Goal: Task Accomplishment & Management: Manage account settings

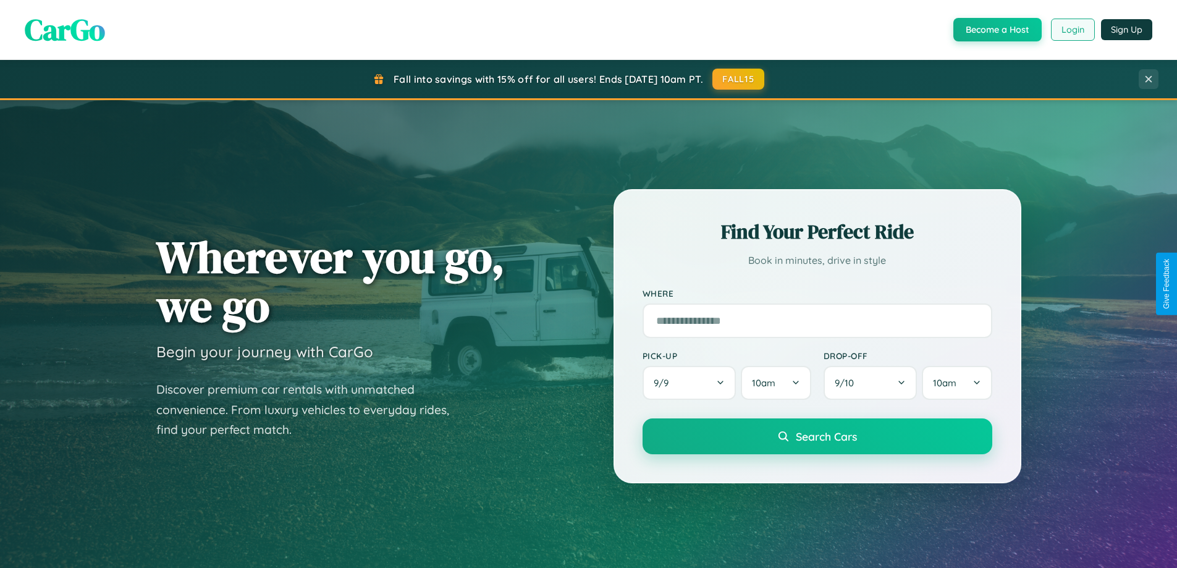
click at [1072, 30] on button "Login" at bounding box center [1073, 30] width 44 height 22
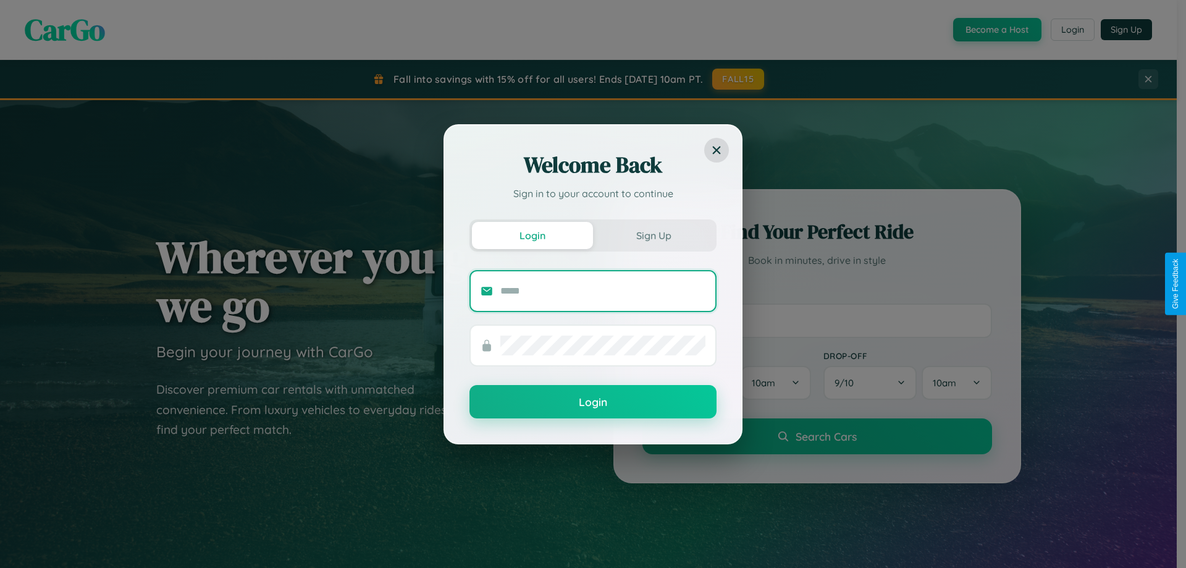
click at [603, 290] on input "text" at bounding box center [602, 291] width 205 height 20
type input "**********"
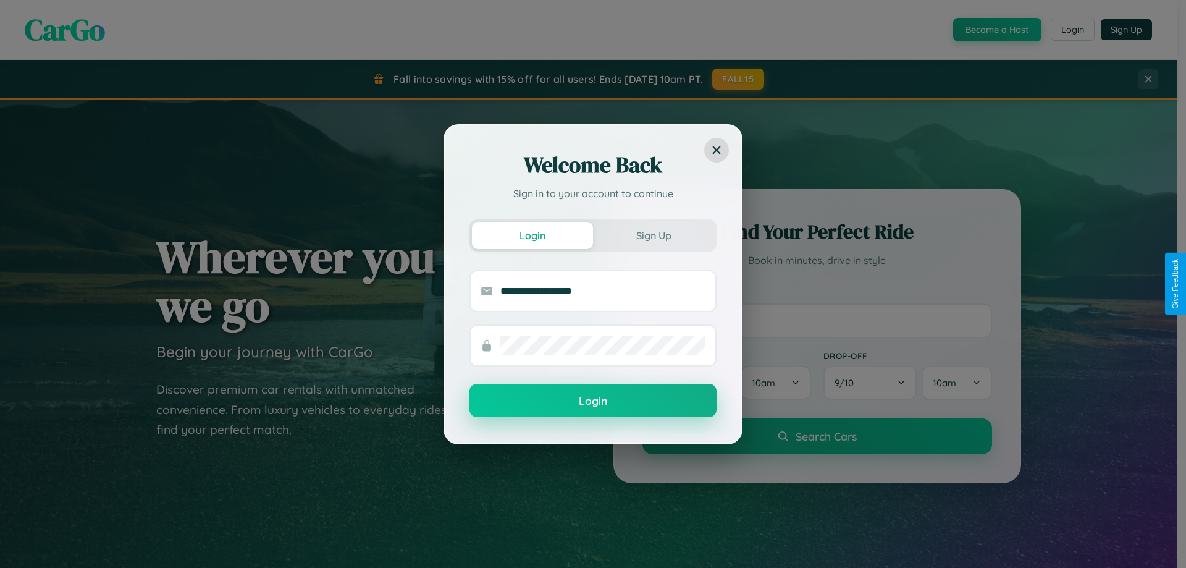
click at [593, 400] on button "Login" at bounding box center [593, 400] width 247 height 33
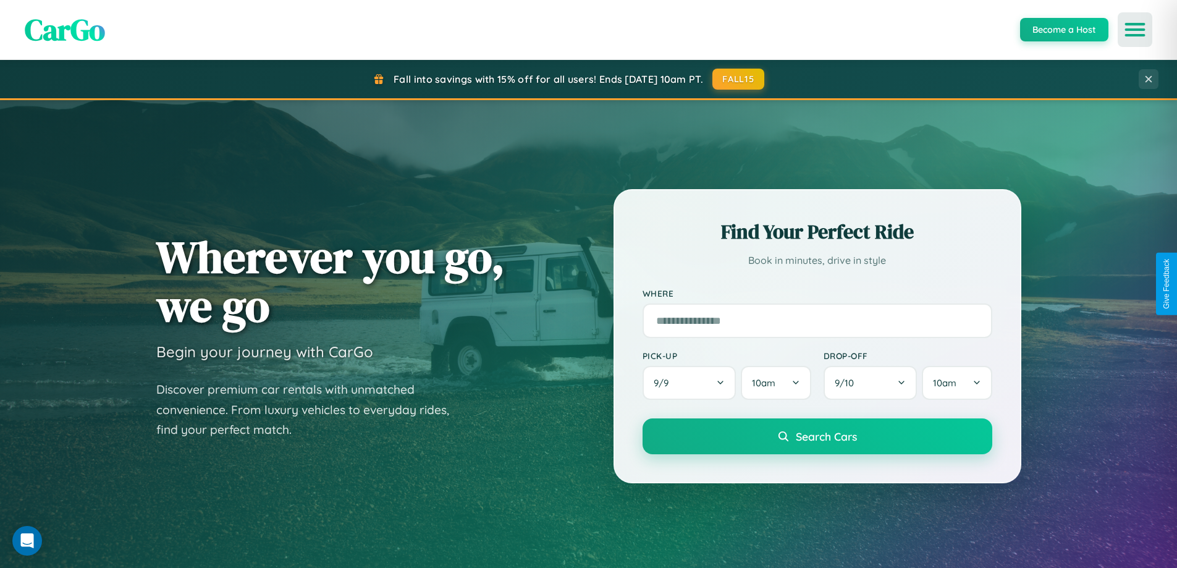
click at [1135, 30] on icon "Open menu" at bounding box center [1135, 29] width 18 height 11
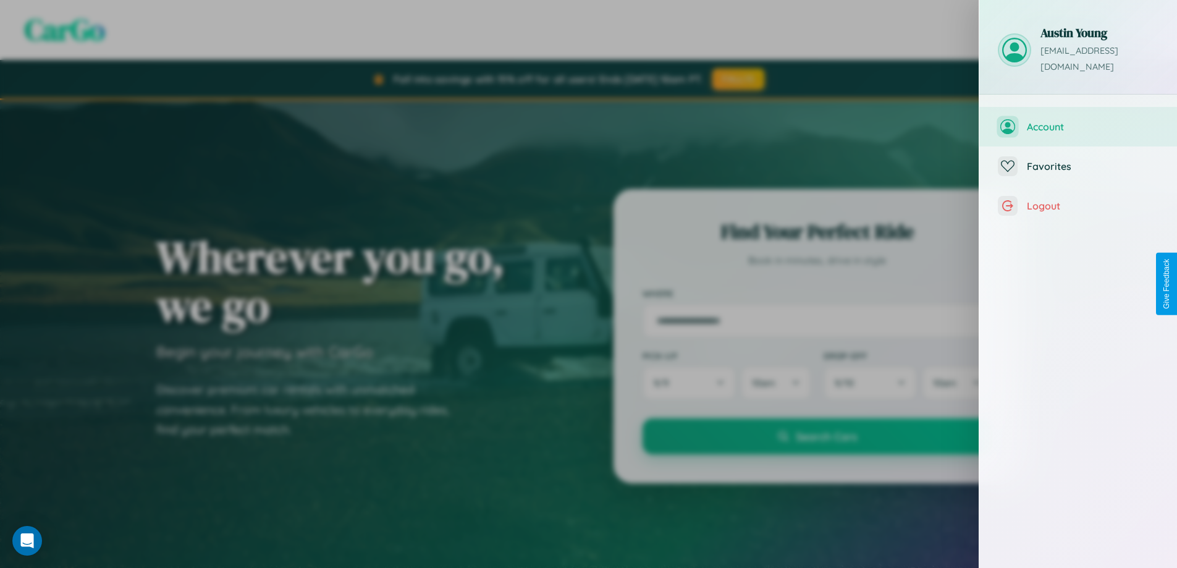
click at [1078, 120] on span "Account" at bounding box center [1093, 126] width 132 height 12
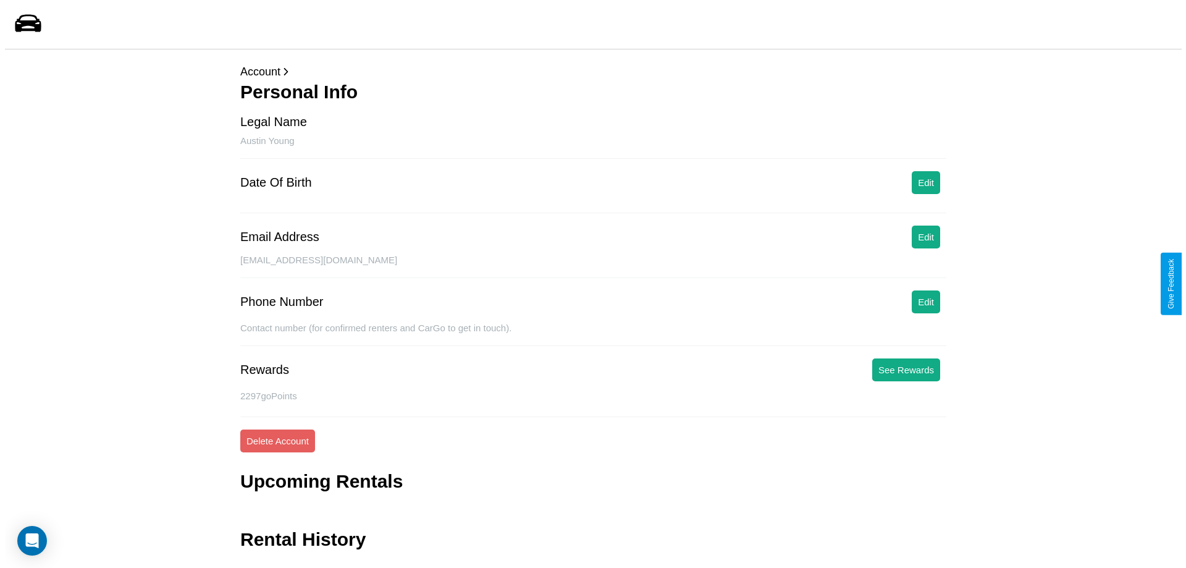
scroll to position [30, 0]
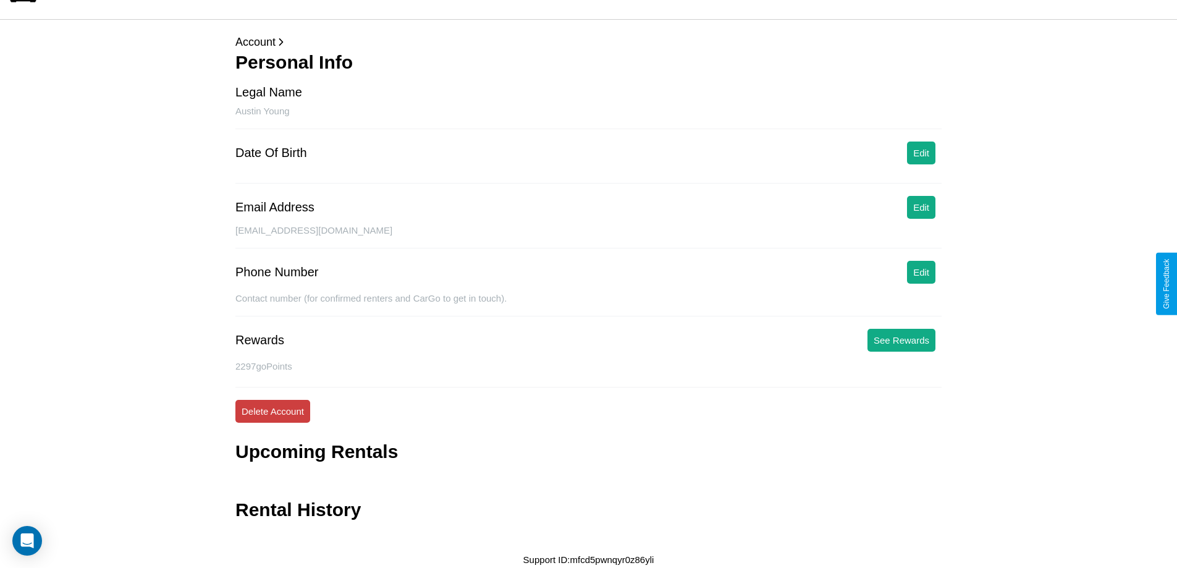
click at [272, 411] on button "Delete Account" at bounding box center [272, 411] width 75 height 23
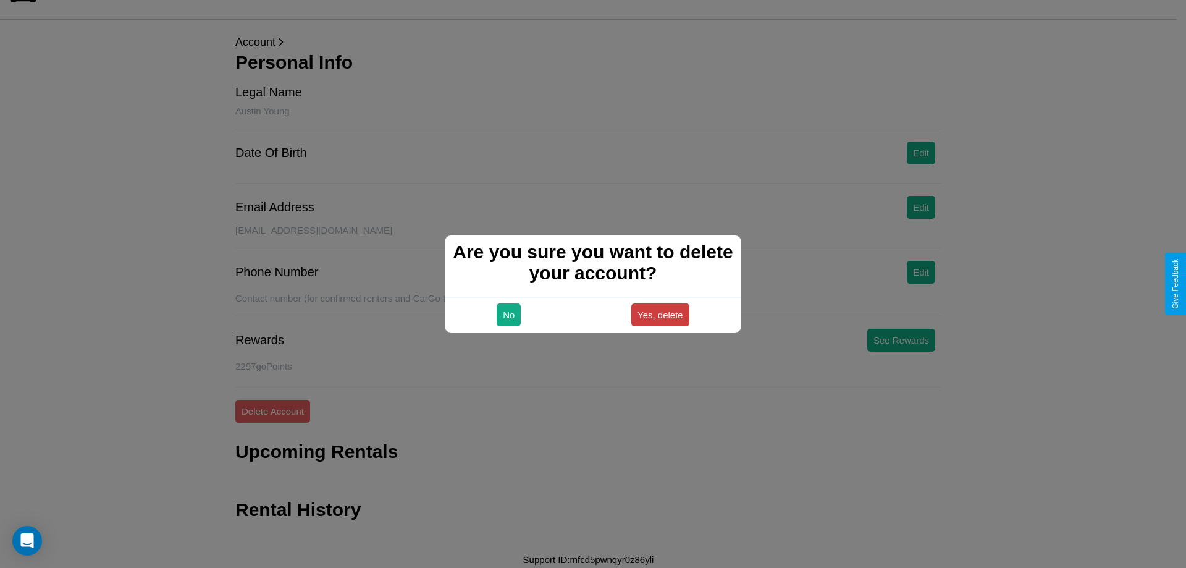
click at [660, 314] on button "Yes, delete" at bounding box center [660, 314] width 58 height 23
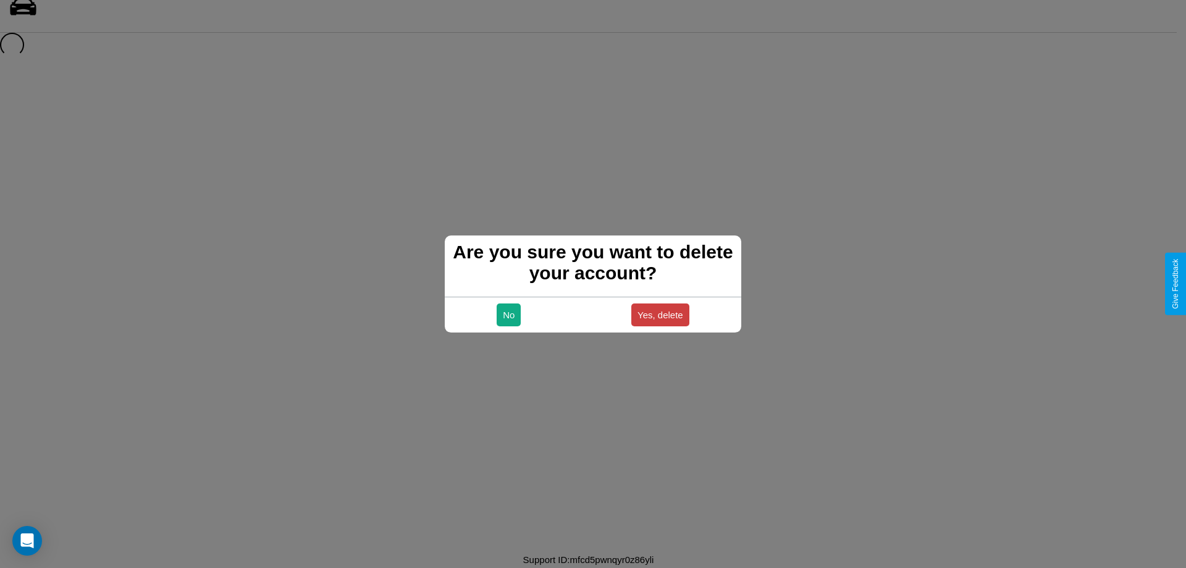
scroll to position [17, 0]
